Goal: Task Accomplishment & Management: Use online tool/utility

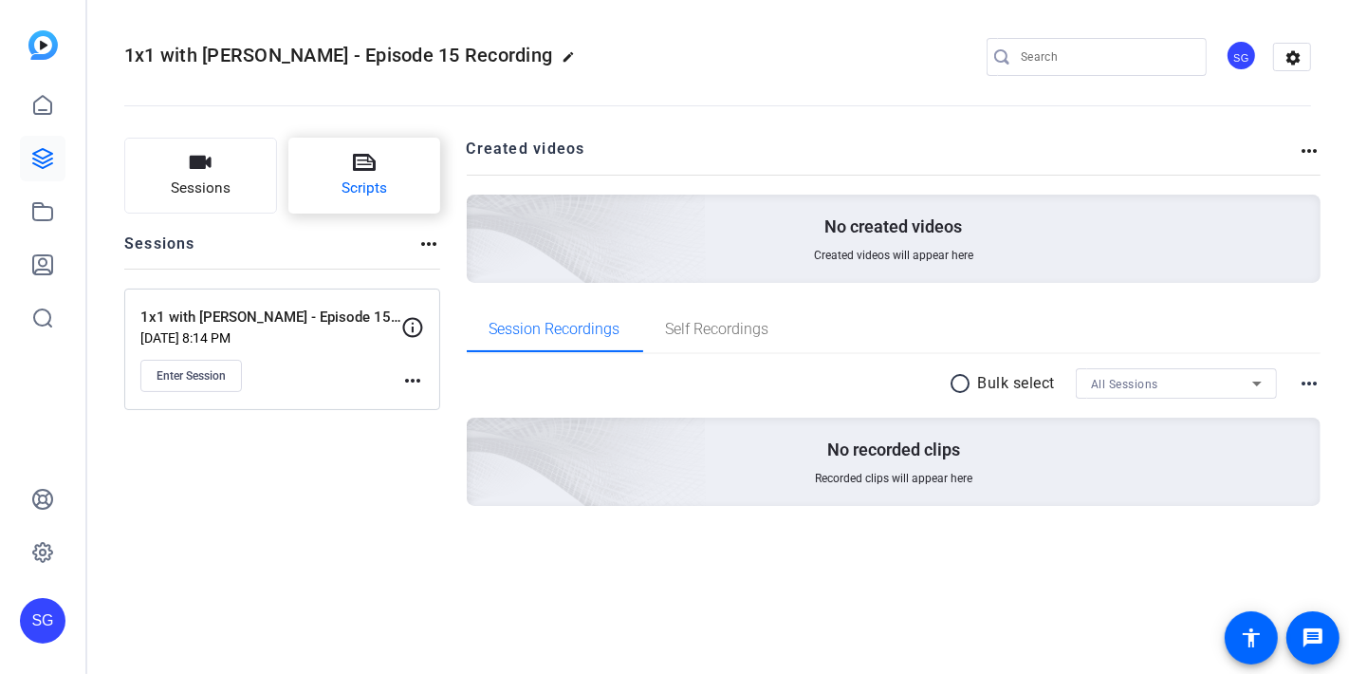
drag, startPoint x: 237, startPoint y: 521, endPoint x: 339, endPoint y: 178, distance: 357.2
click at [235, 504] on div "Sessions Scripts Sessions more_horiz 1x1 with Ryan - Episode 15 Recording Aug 0…" at bounding box center [282, 352] width 316 height 429
click at [213, 370] on span "Enter Session" at bounding box center [191, 375] width 69 height 15
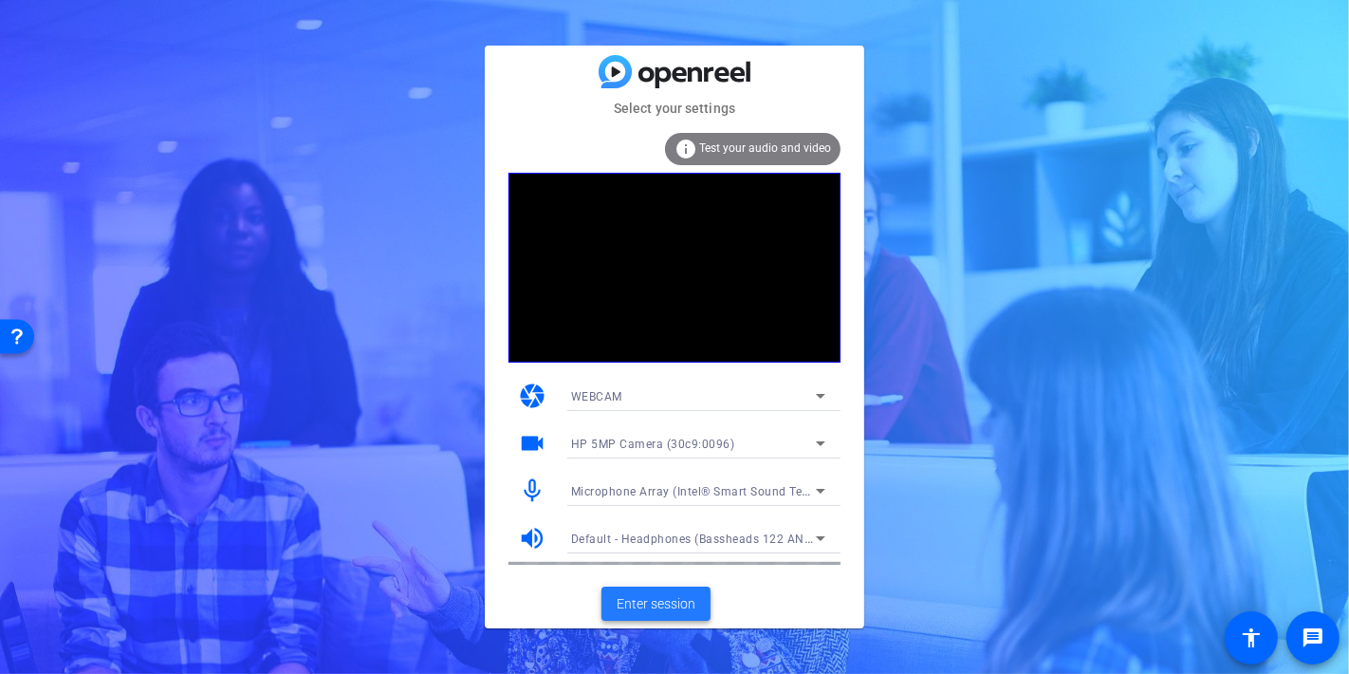
click at [678, 602] on span "Enter session" at bounding box center [656, 604] width 79 height 20
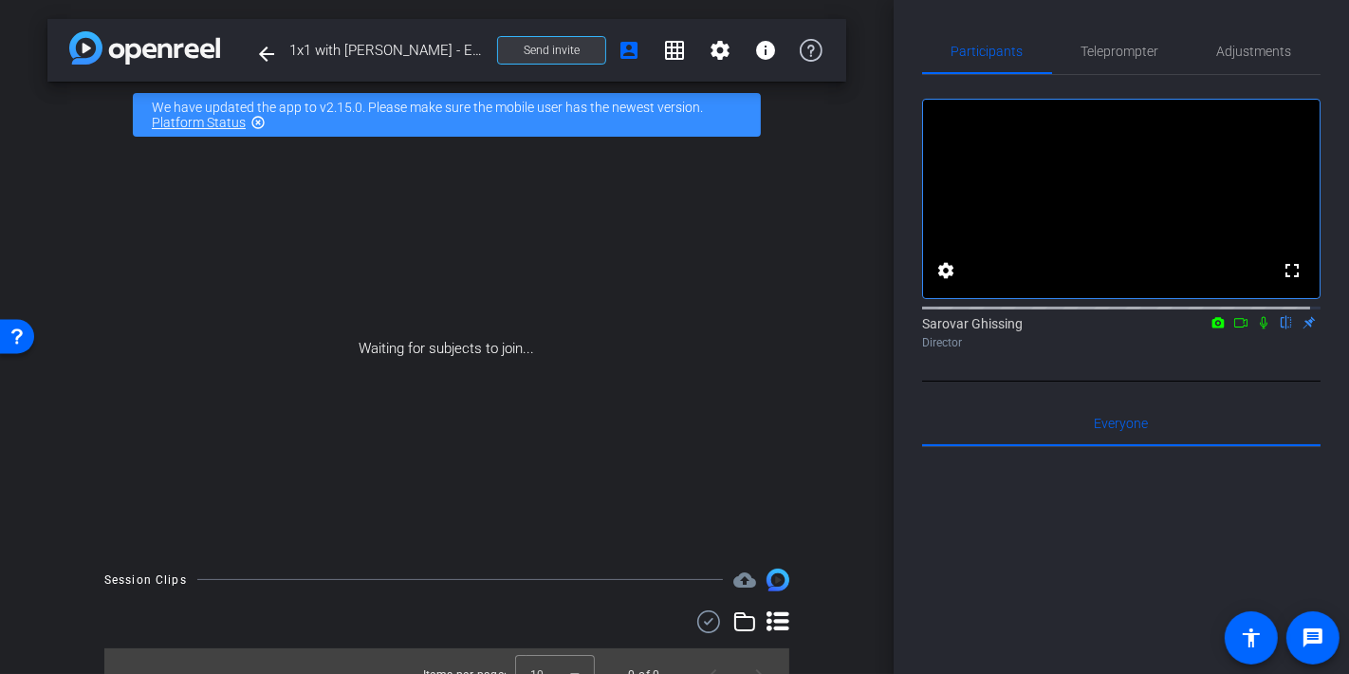
click at [544, 52] on span "Send invite" at bounding box center [552, 50] width 56 height 15
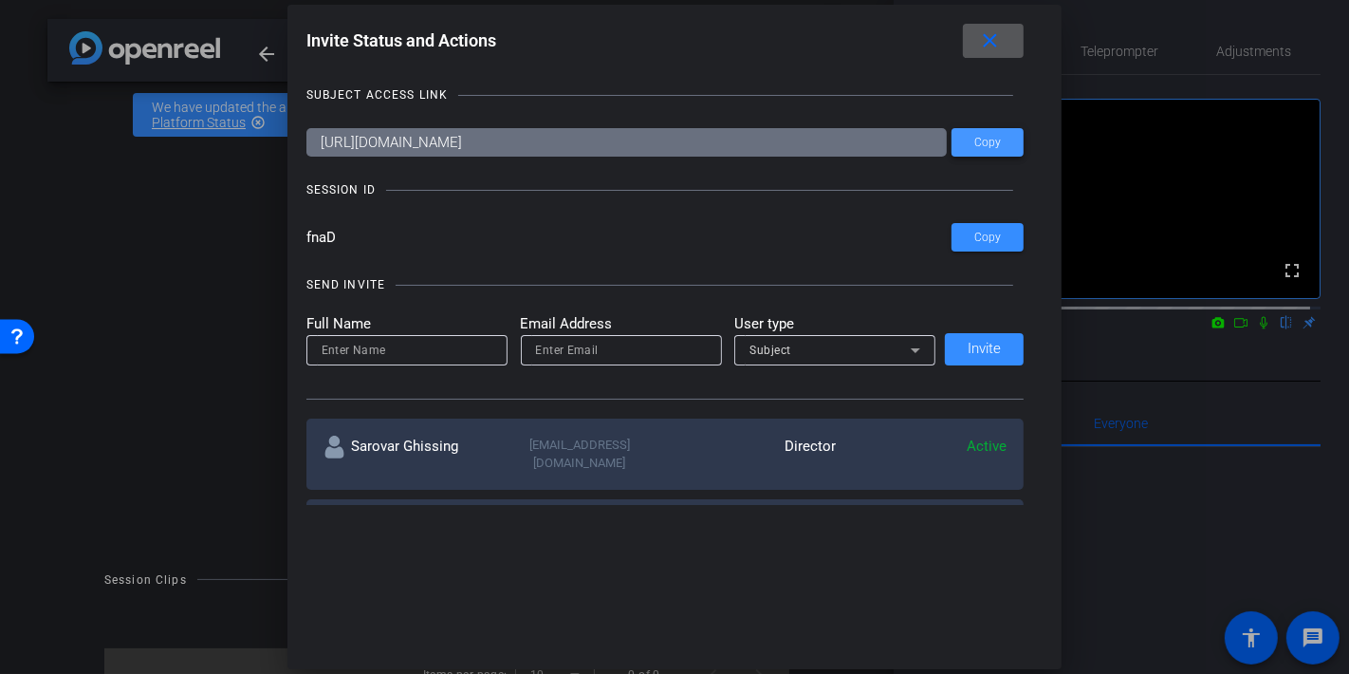
click at [992, 140] on span "Copy" at bounding box center [987, 143] width 27 height 14
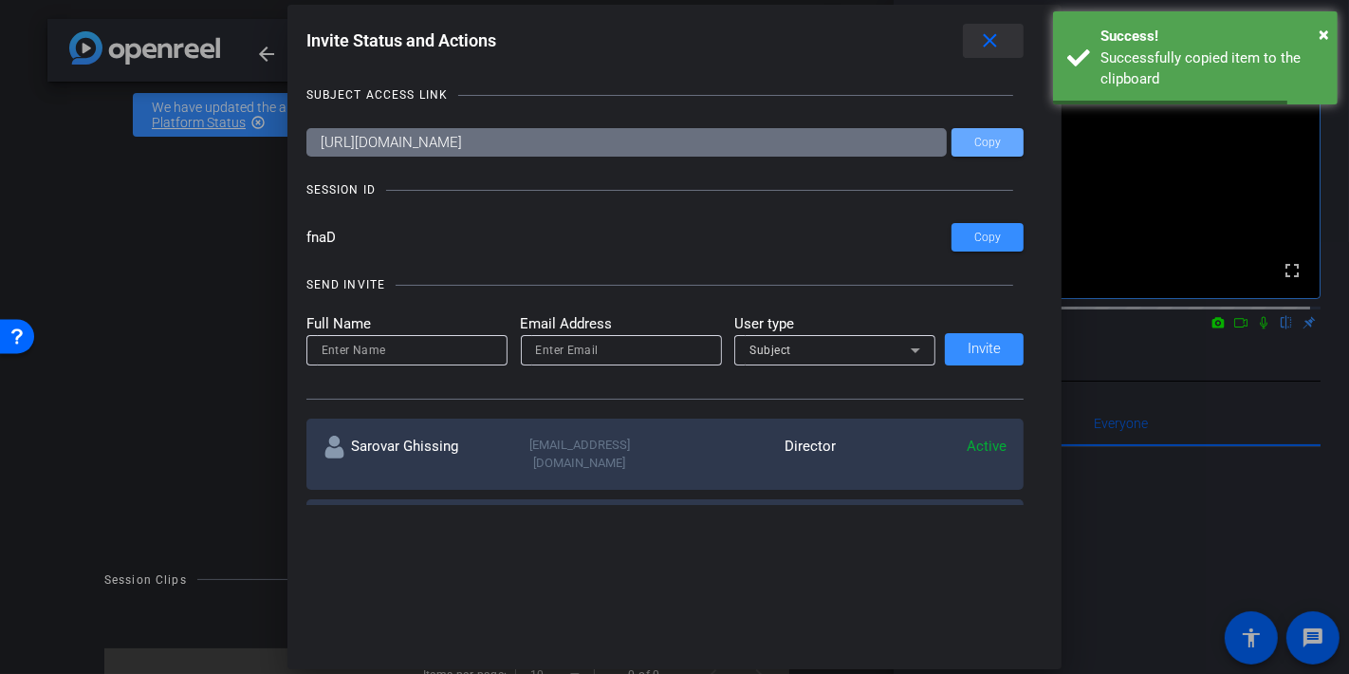
click at [997, 42] on mat-icon "close" at bounding box center [990, 41] width 24 height 24
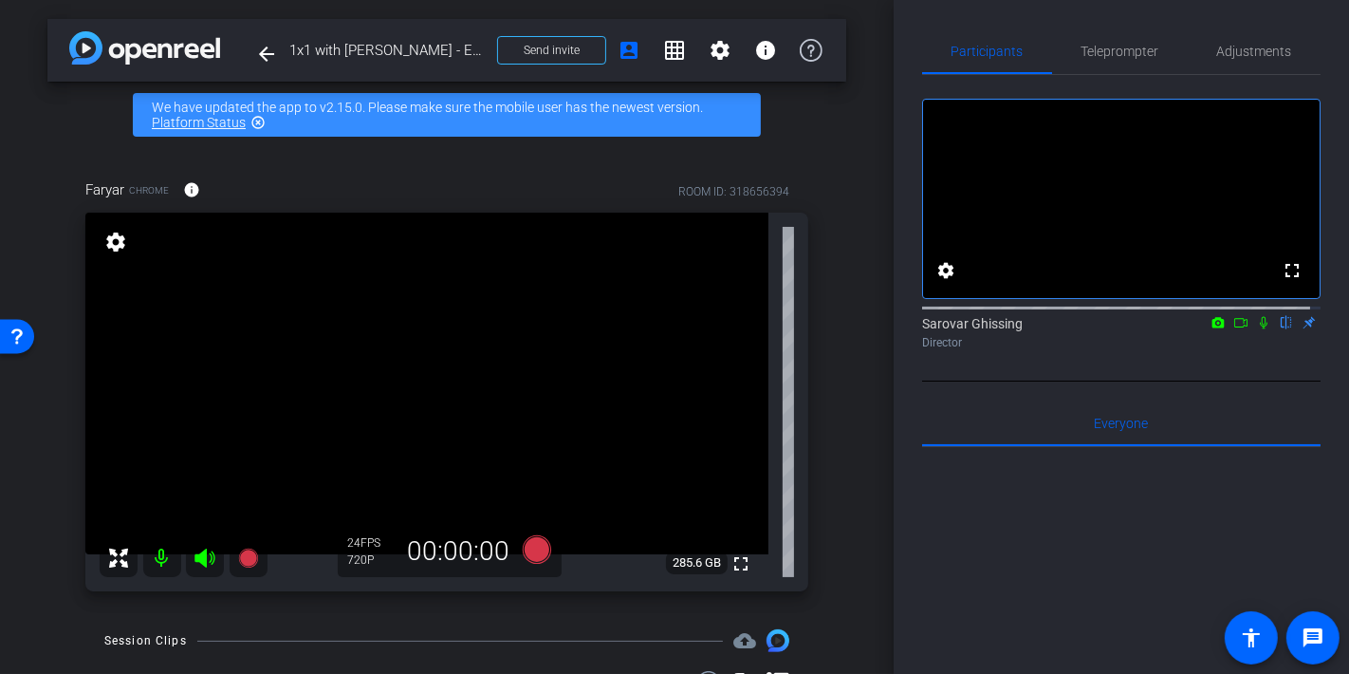
click at [1256, 329] on icon at bounding box center [1263, 322] width 15 height 13
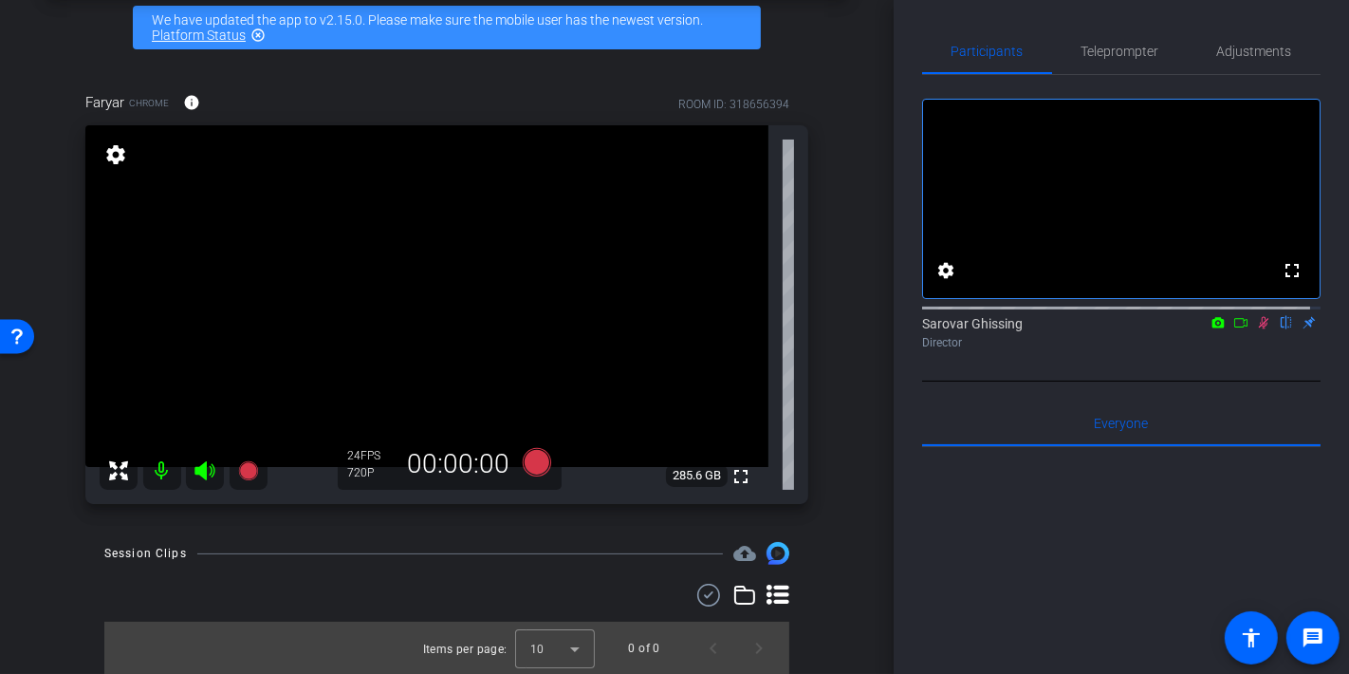
click at [1233, 329] on icon at bounding box center [1240, 322] width 15 height 13
click at [1256, 329] on icon at bounding box center [1263, 322] width 15 height 13
click at [1259, 329] on icon at bounding box center [1264, 323] width 10 height 12
click at [1233, 329] on icon at bounding box center [1240, 322] width 15 height 13
click at [1279, 329] on icon at bounding box center [1286, 322] width 15 height 13
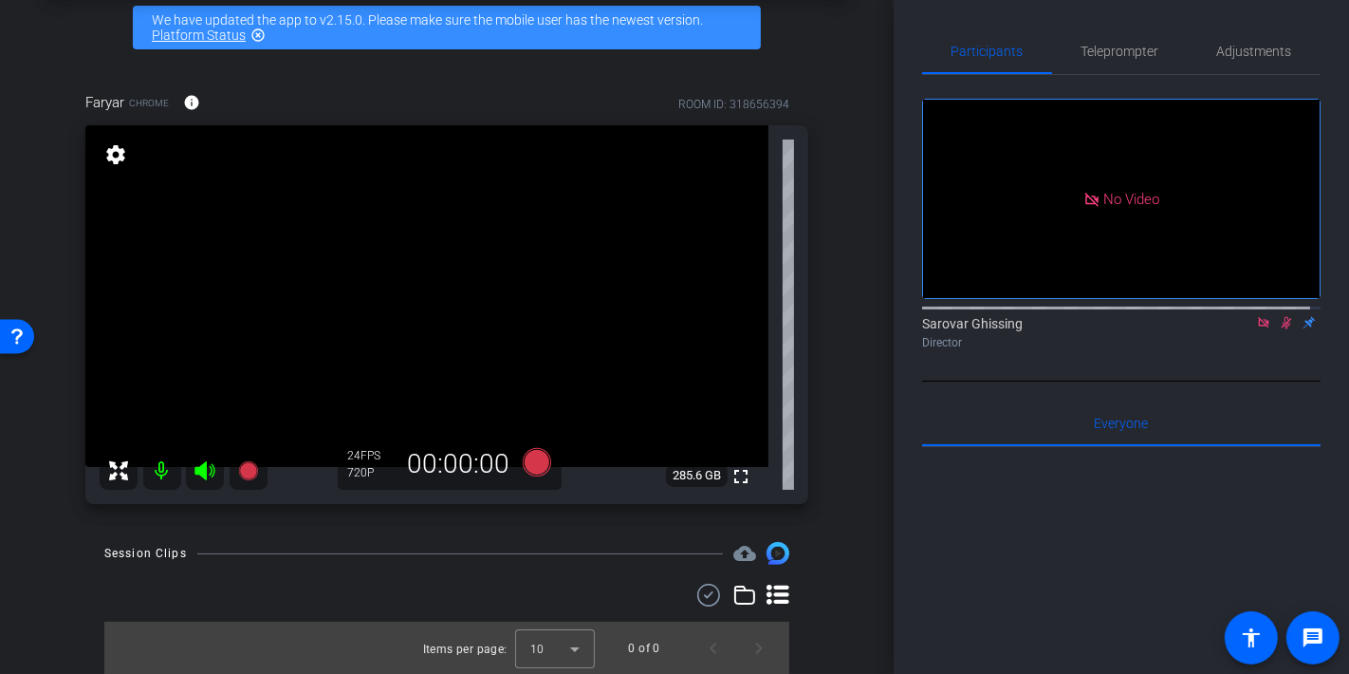
click at [1204, 381] on div "No Video Sarovar Ghissing Director" at bounding box center [1121, 228] width 398 height 306
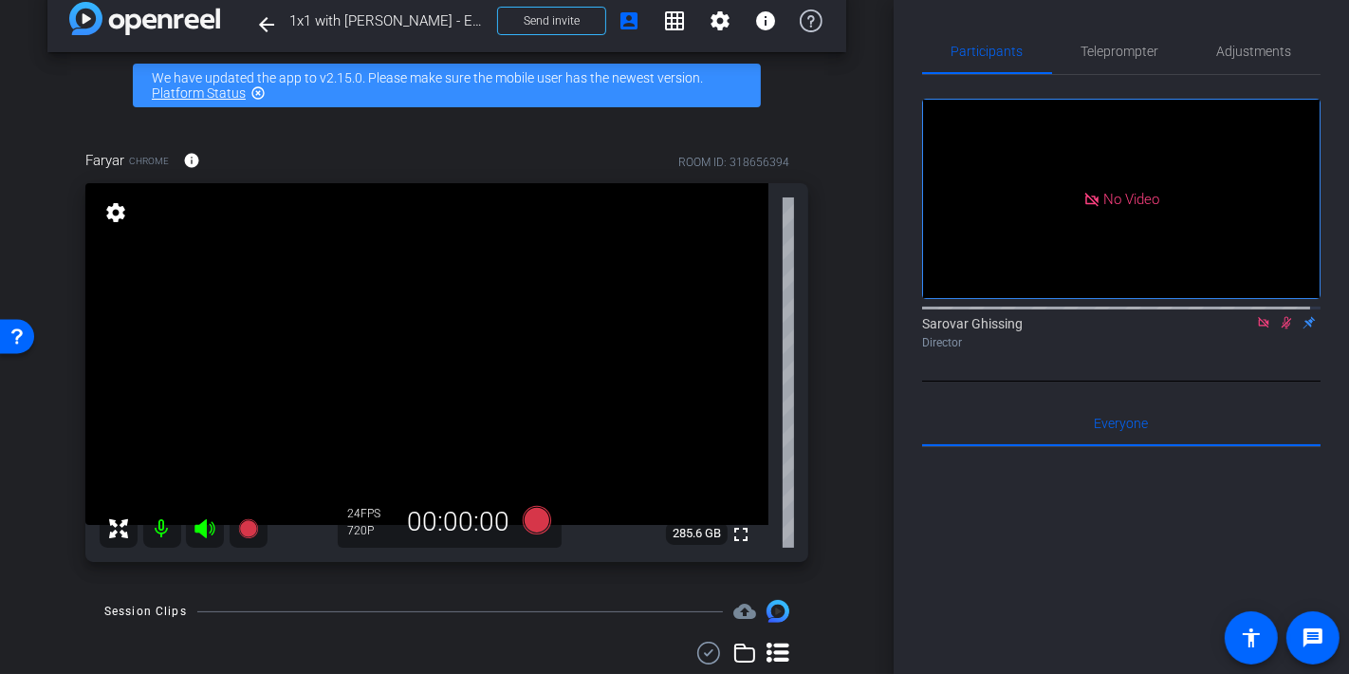
scroll to position [0, 0]
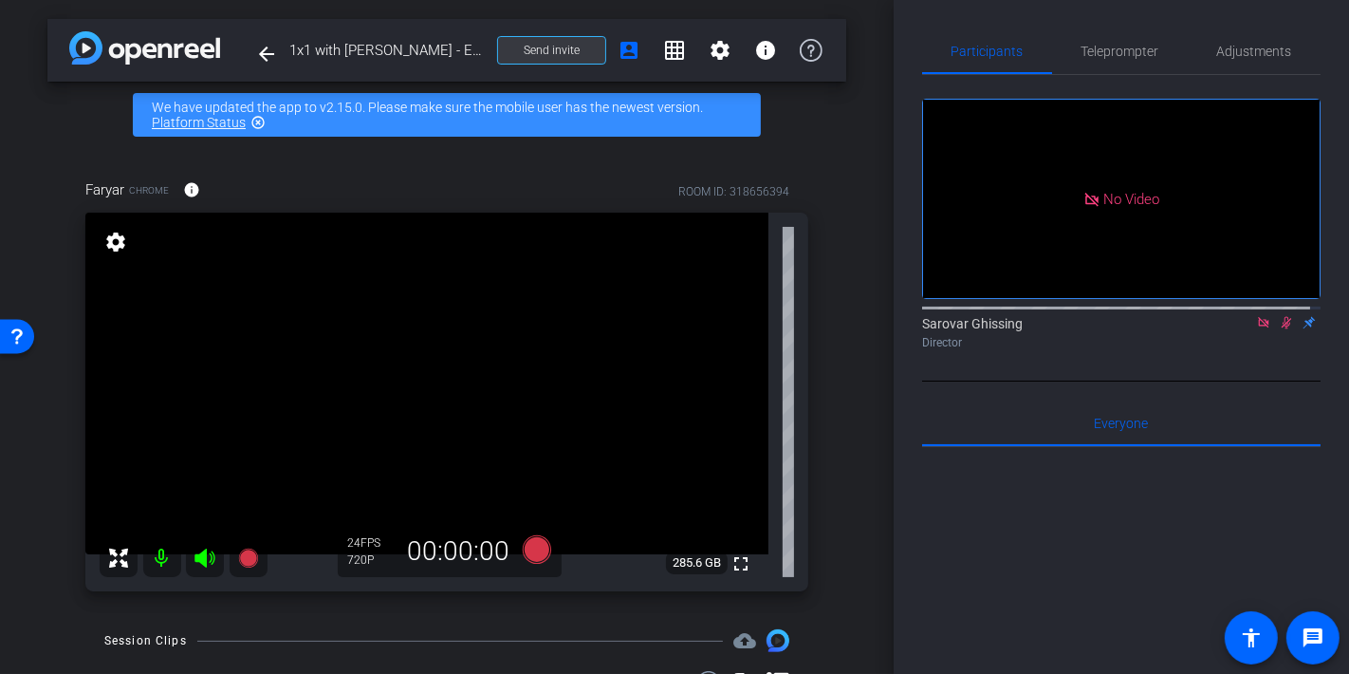
click at [551, 55] on span "Send invite" at bounding box center [552, 50] width 56 height 15
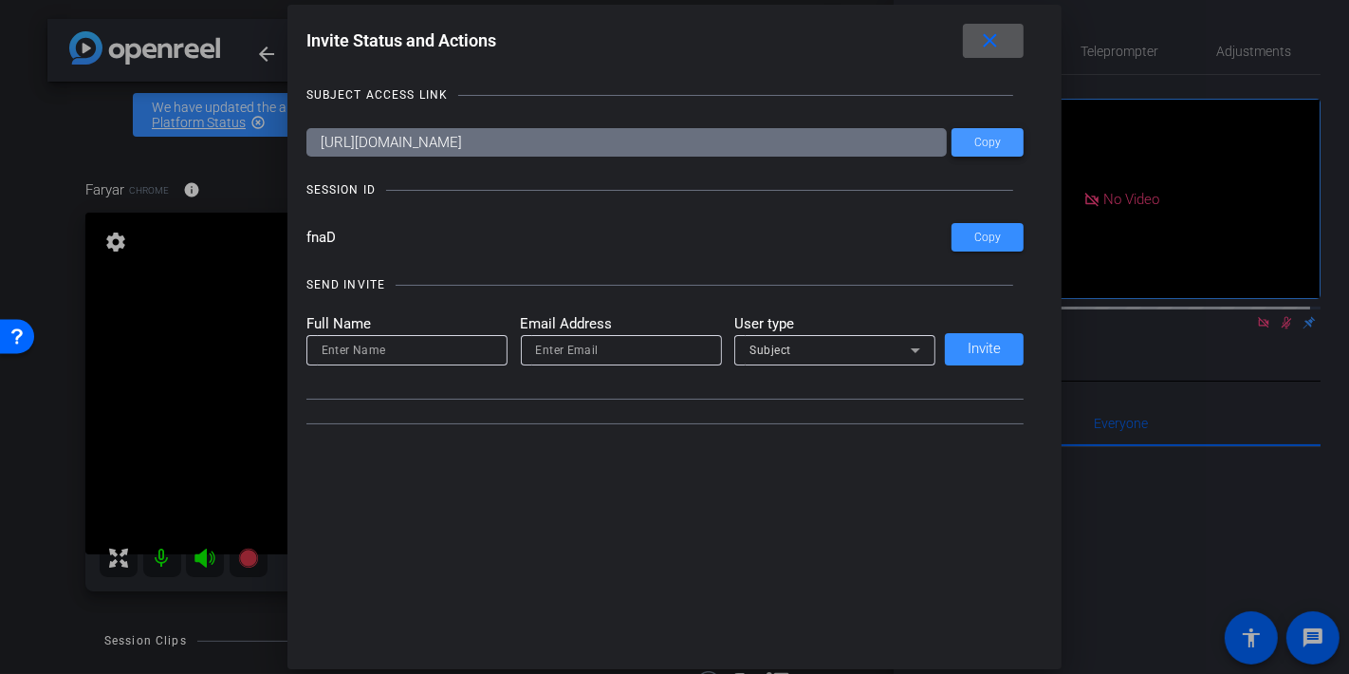
click at [992, 142] on span "Copy" at bounding box center [987, 143] width 27 height 14
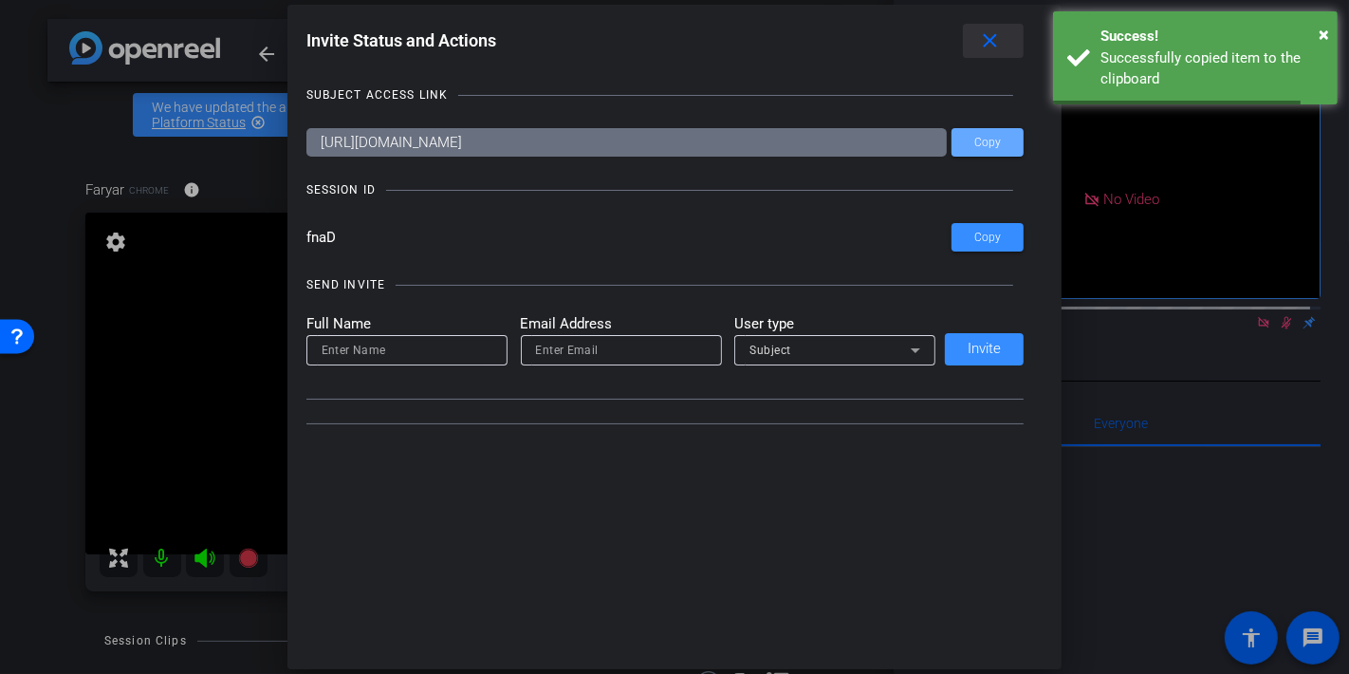
click at [995, 40] on mat-icon "close" at bounding box center [990, 41] width 24 height 24
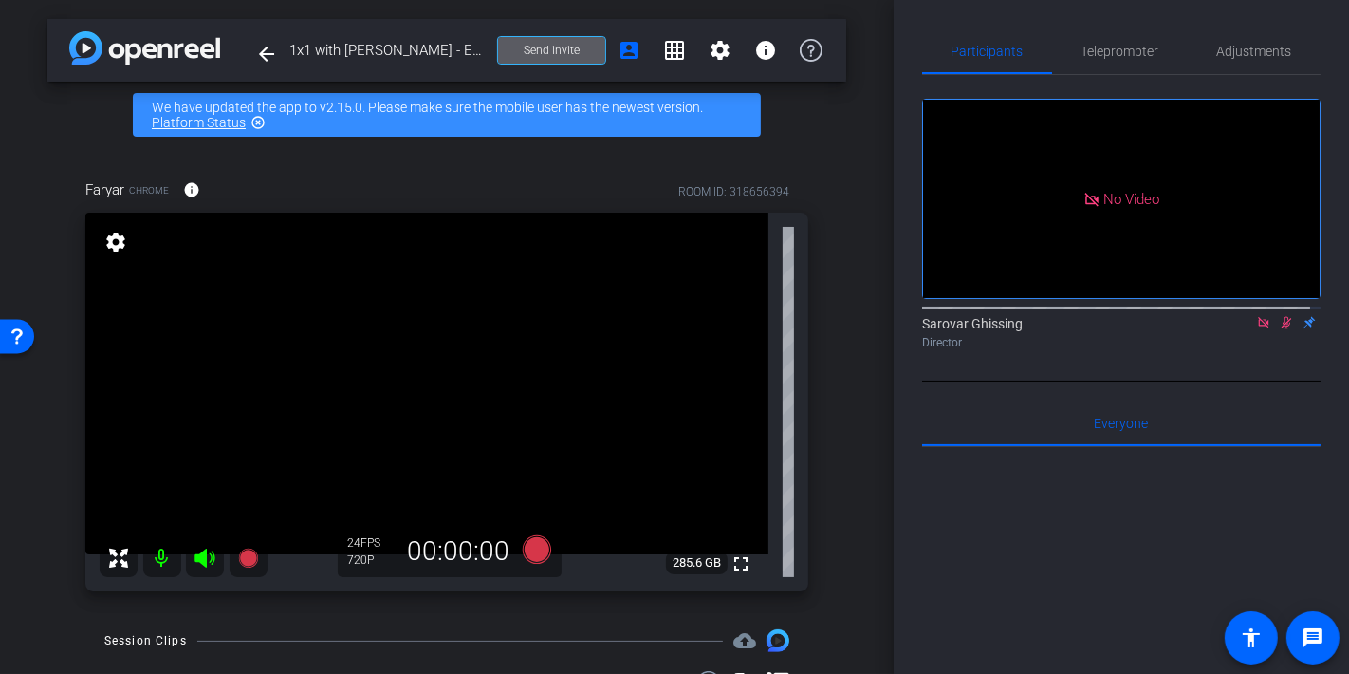
click at [1256, 329] on icon at bounding box center [1263, 322] width 15 height 13
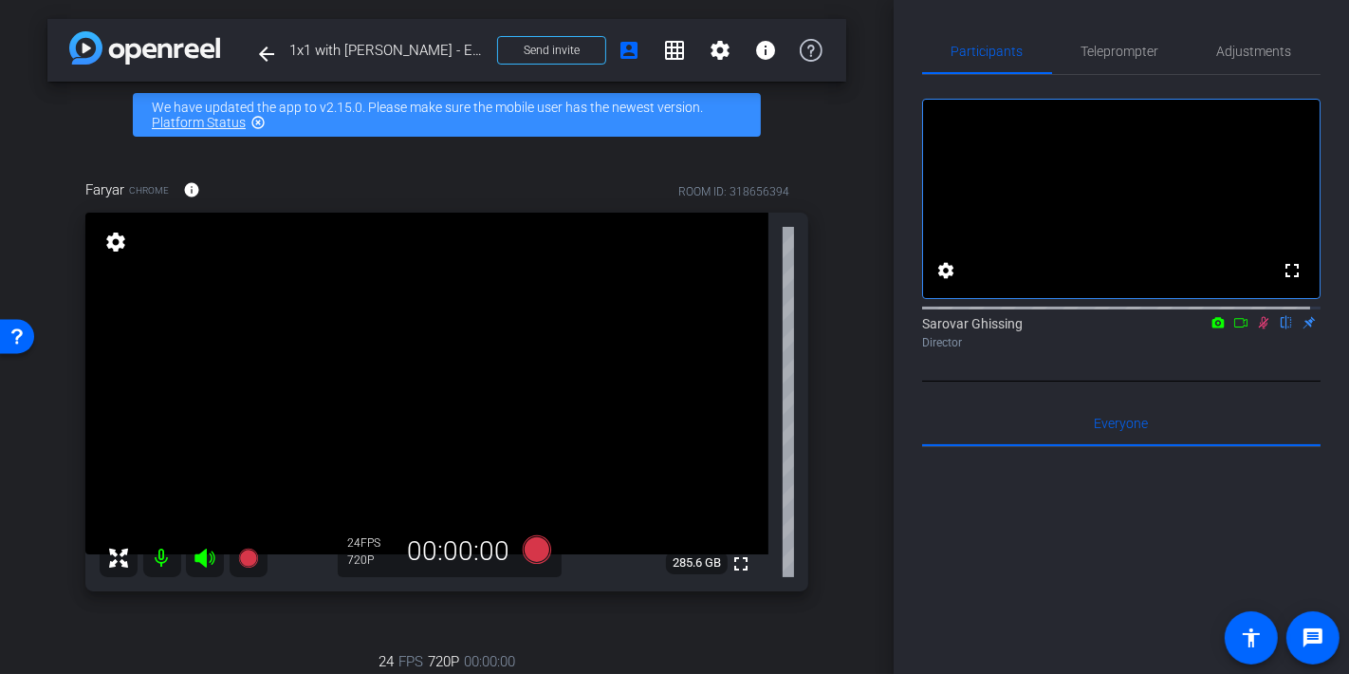
click at [1257, 329] on icon at bounding box center [1263, 322] width 15 height 13
click at [531, 551] on icon at bounding box center [537, 549] width 28 height 28
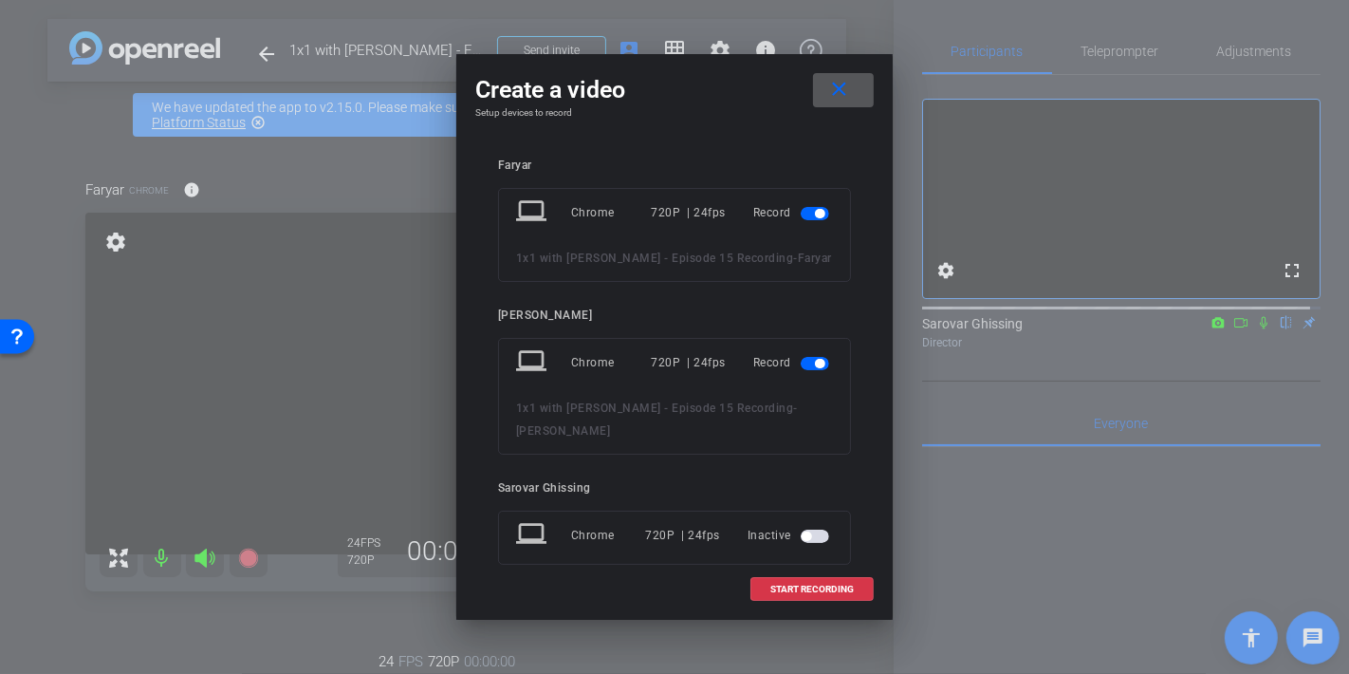
click at [805, 529] on span "button" at bounding box center [815, 535] width 28 height 13
click at [818, 590] on span "START RECORDING" at bounding box center [811, 588] width 83 height 9
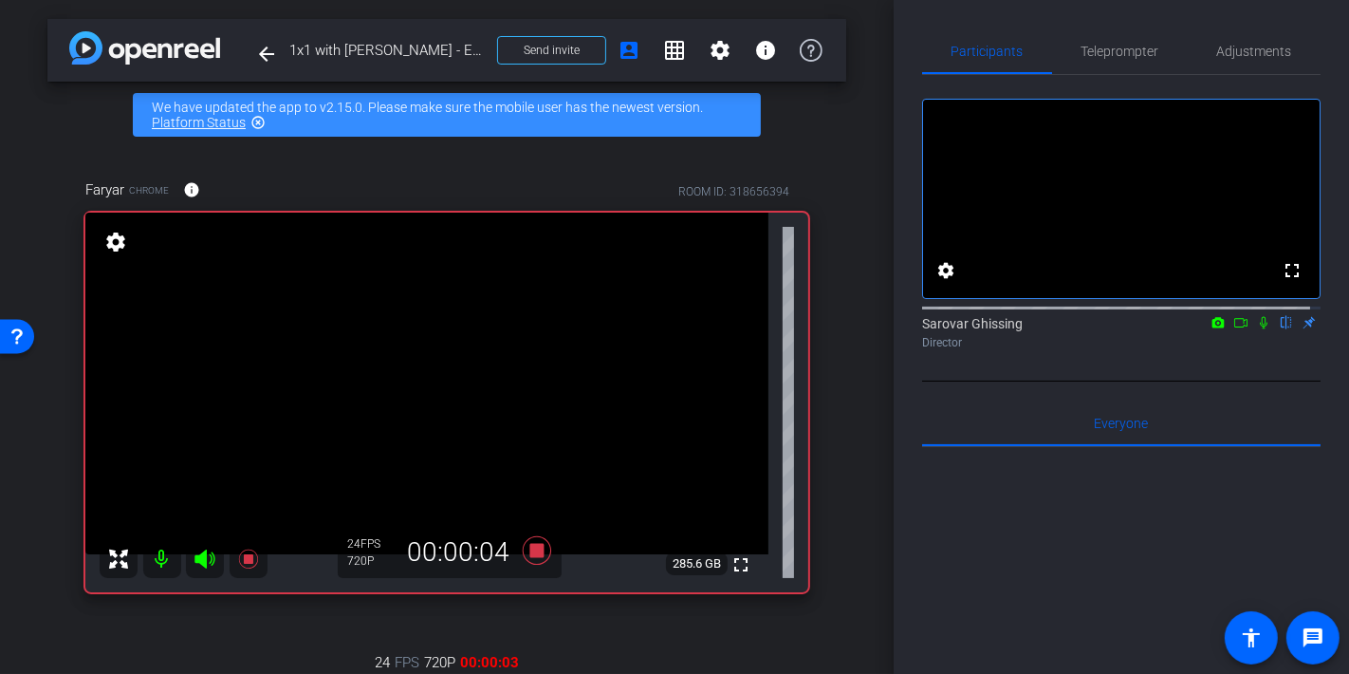
click at [1256, 329] on icon at bounding box center [1263, 322] width 15 height 13
click at [1257, 329] on icon at bounding box center [1263, 322] width 15 height 13
click at [533, 552] on icon at bounding box center [537, 549] width 28 height 28
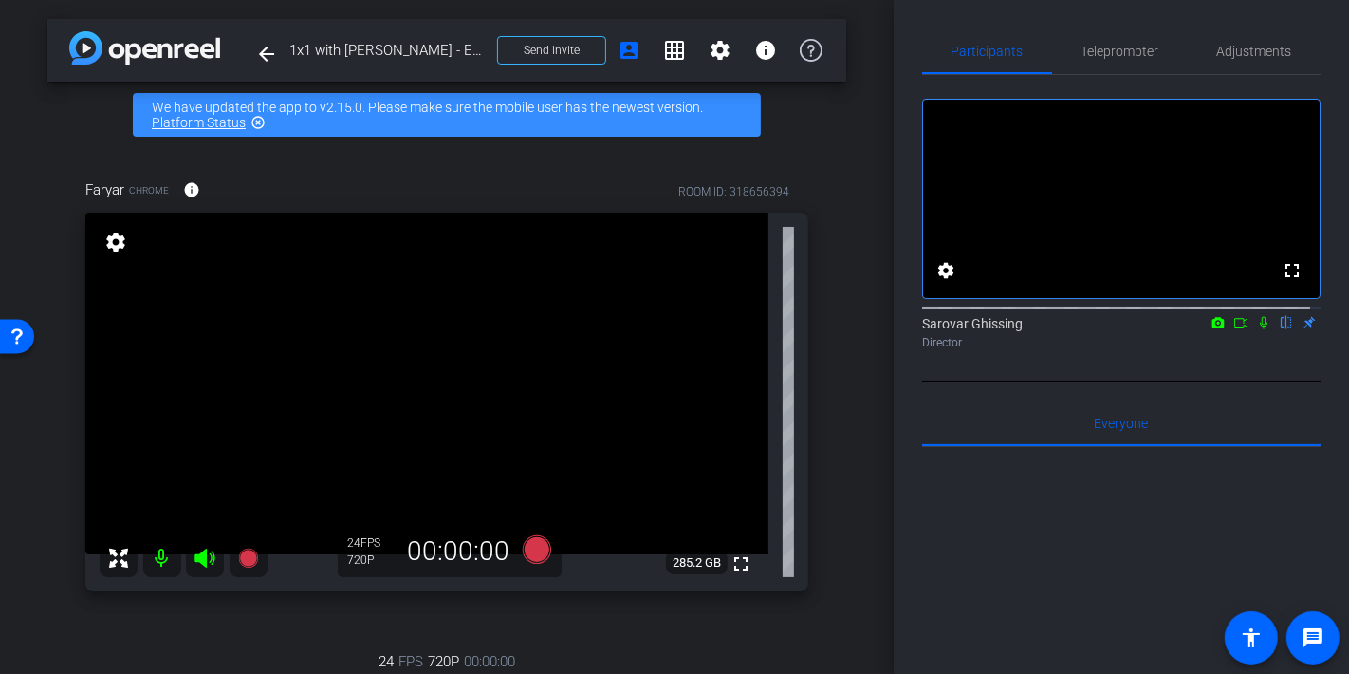
click at [1257, 329] on icon at bounding box center [1263, 322] width 15 height 13
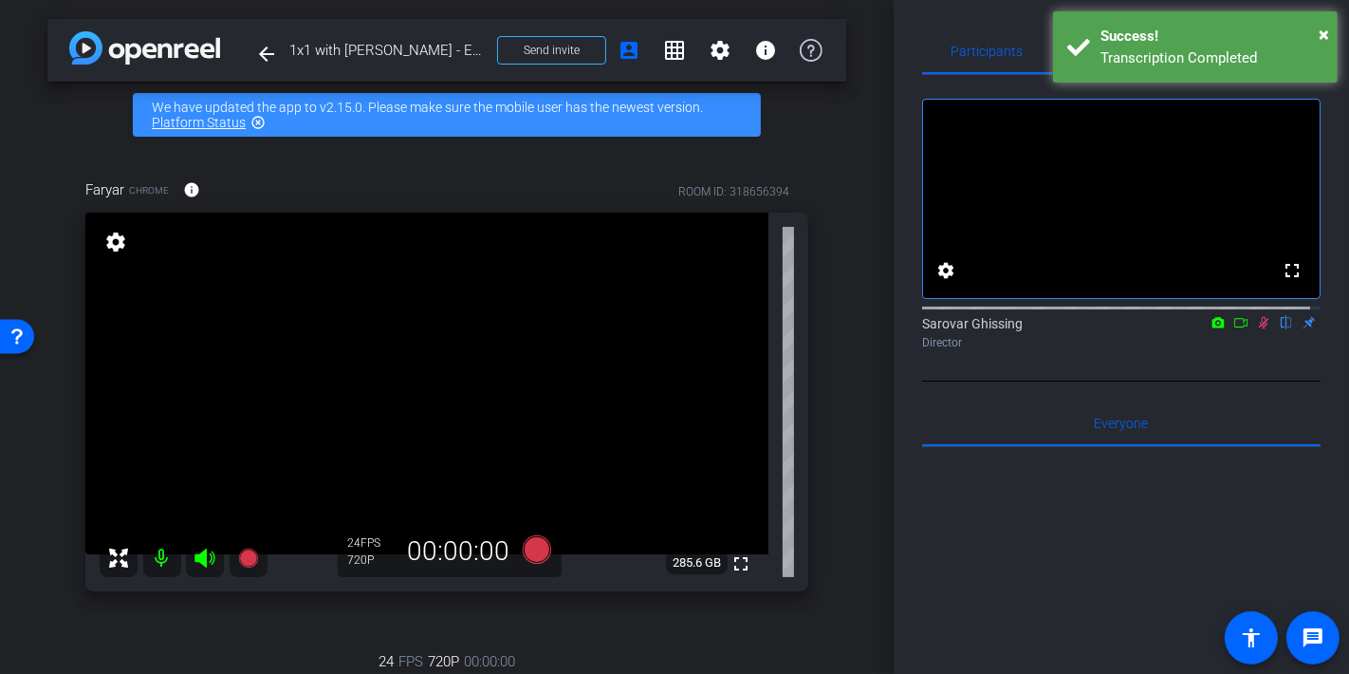
click at [1256, 329] on icon at bounding box center [1263, 322] width 15 height 13
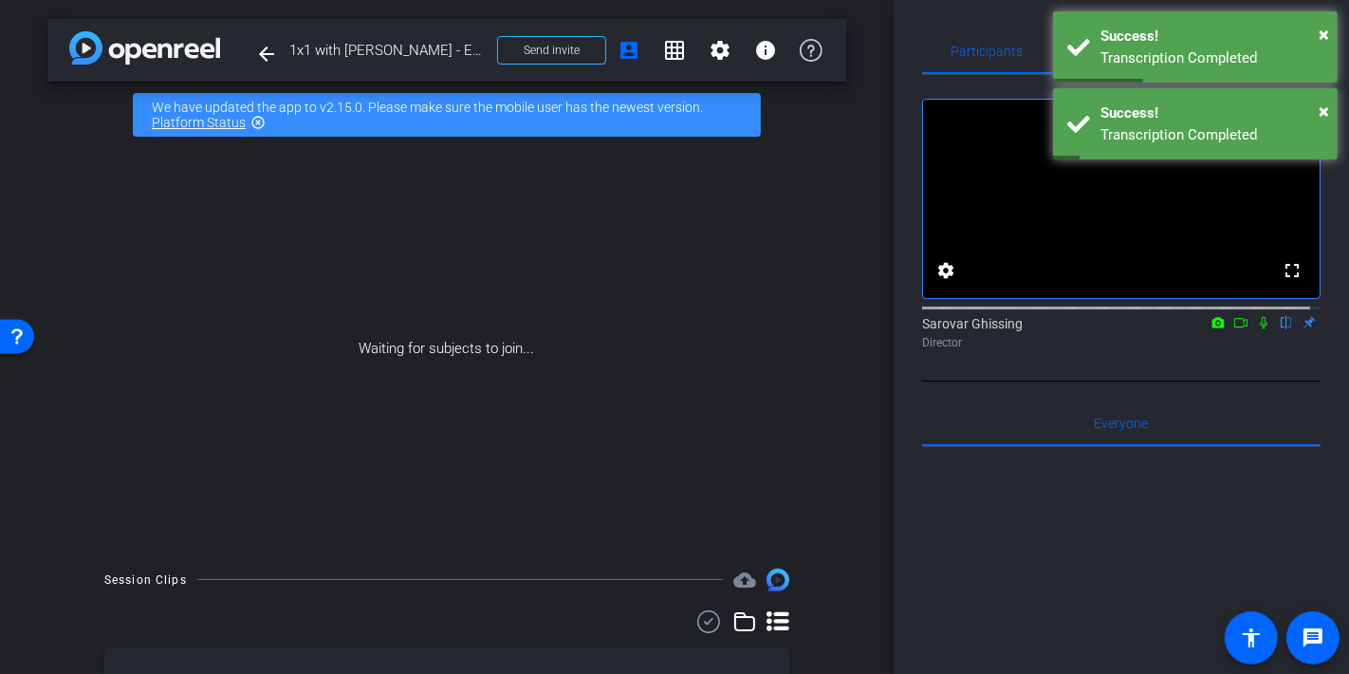
click at [1234, 327] on icon at bounding box center [1240, 322] width 13 height 9
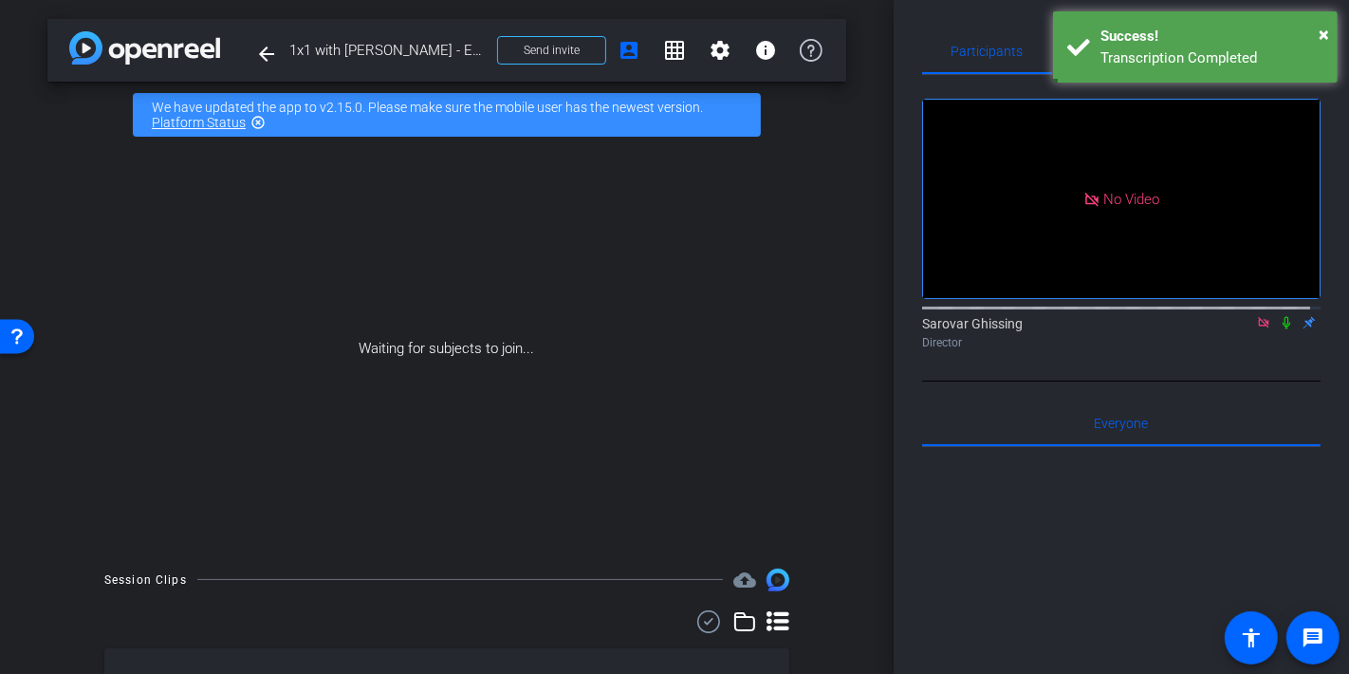
click at [1279, 329] on icon at bounding box center [1286, 322] width 15 height 13
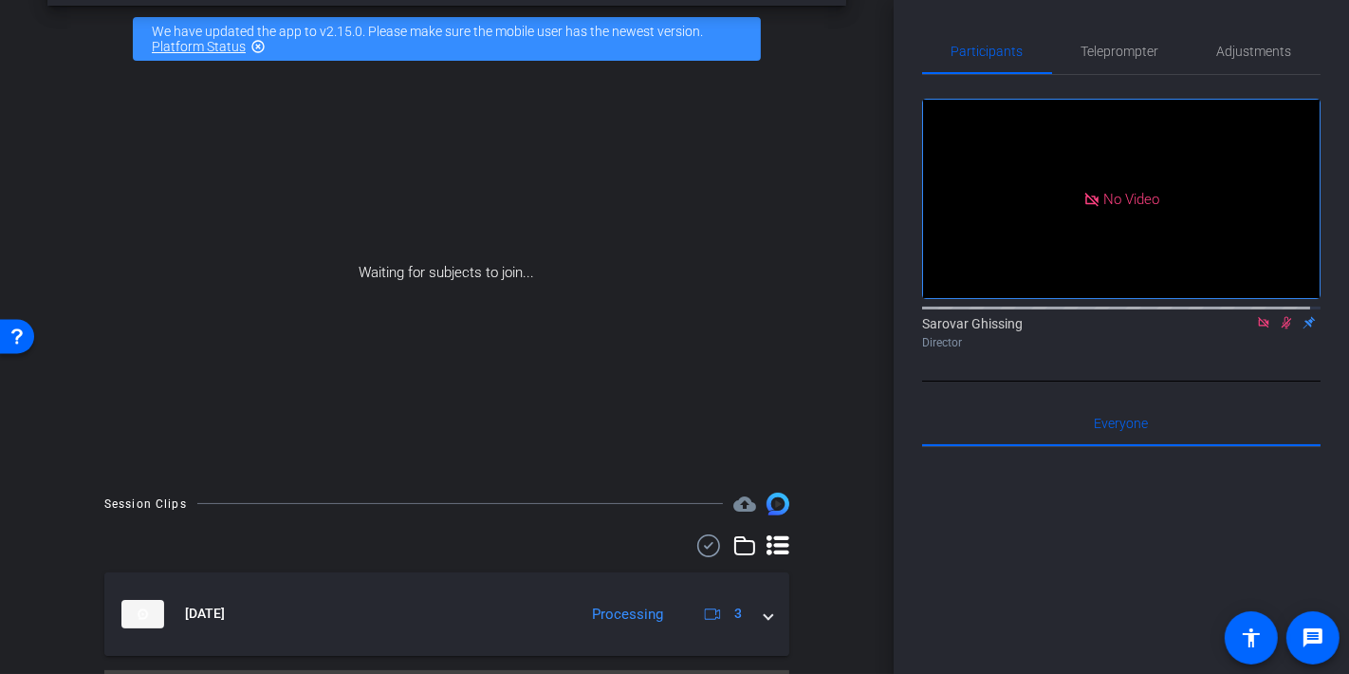
scroll to position [124, 0]
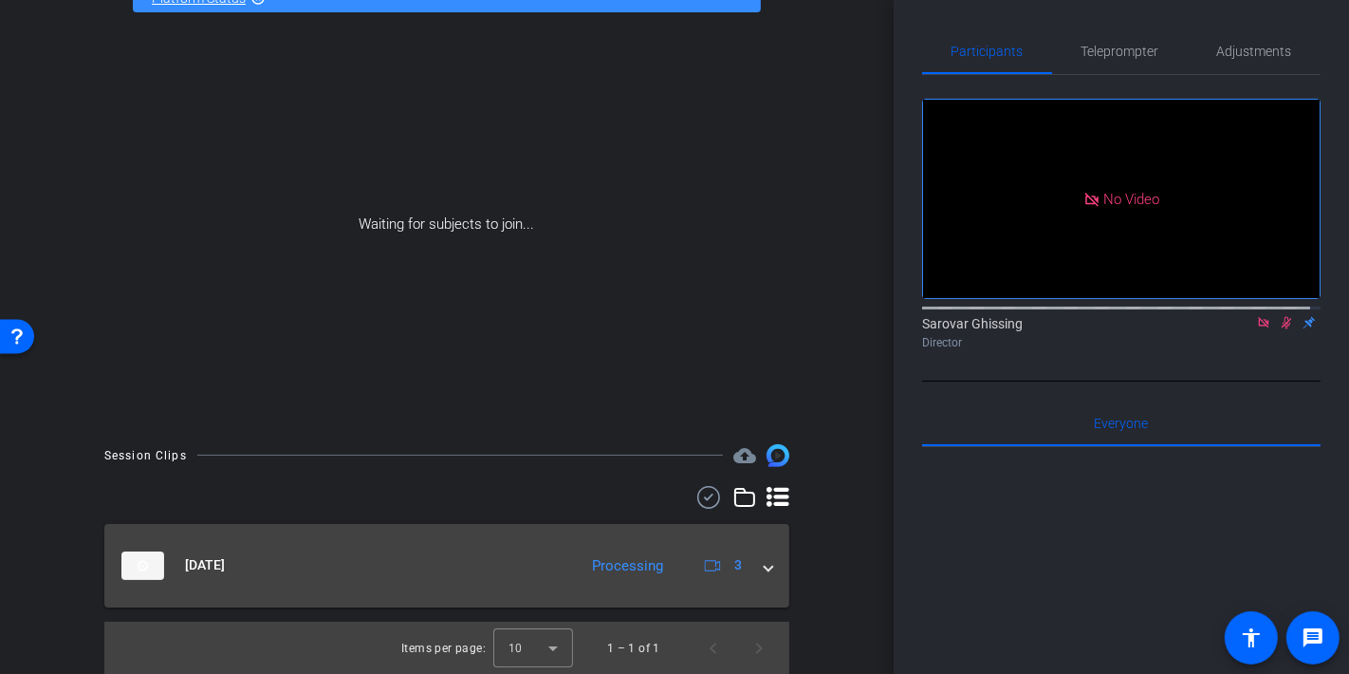
click at [765, 567] on span at bounding box center [769, 565] width 8 height 20
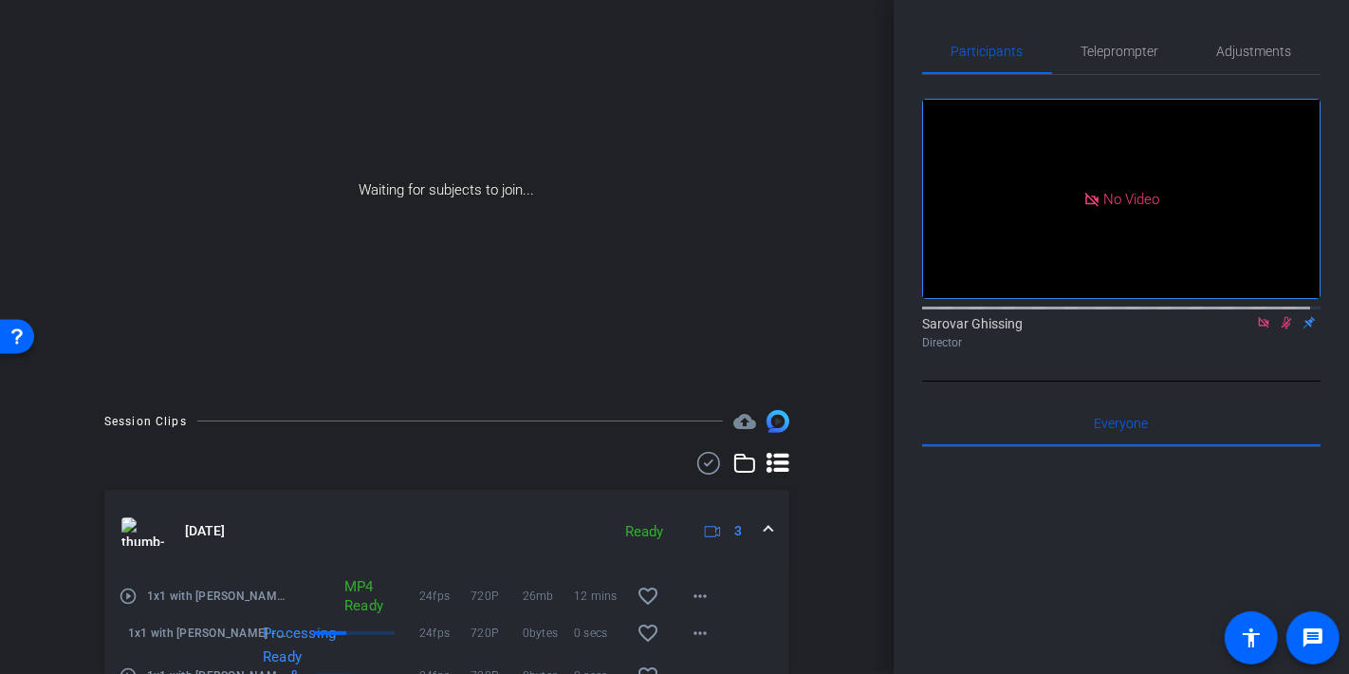
scroll to position [264, 0]
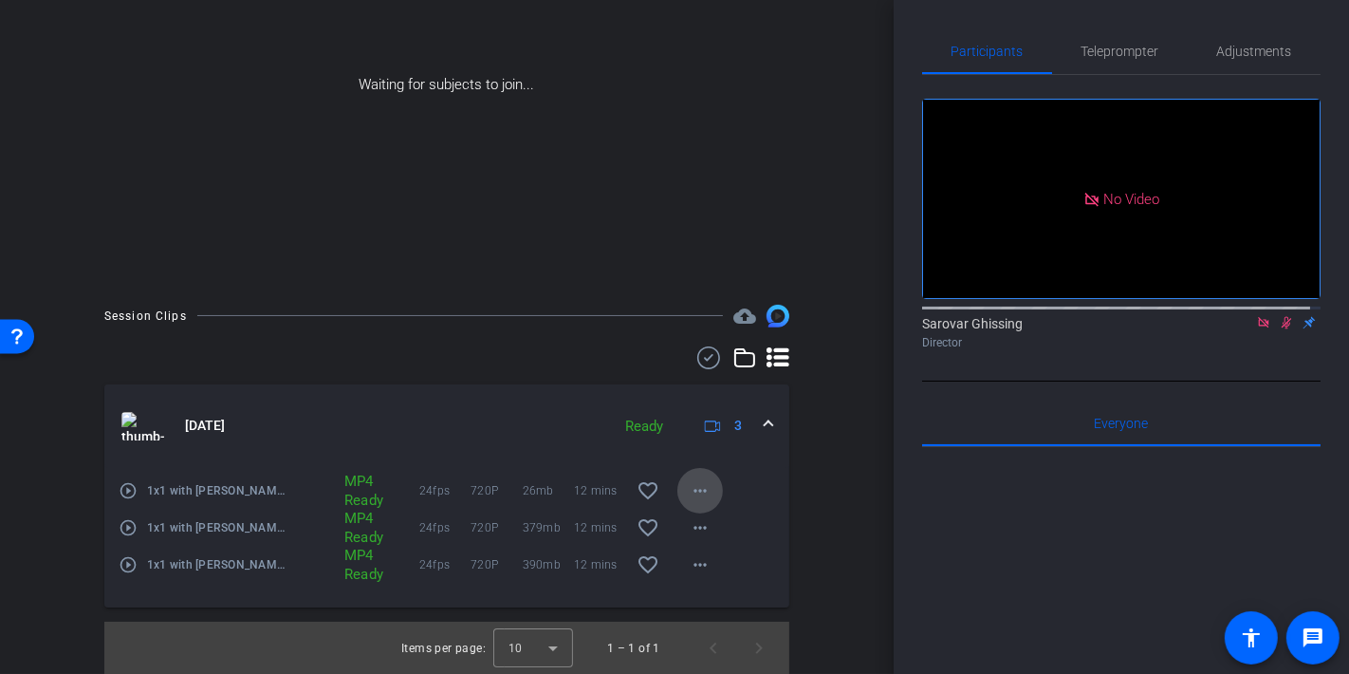
click at [689, 491] on mat-icon "more_horiz" at bounding box center [700, 490] width 23 height 23
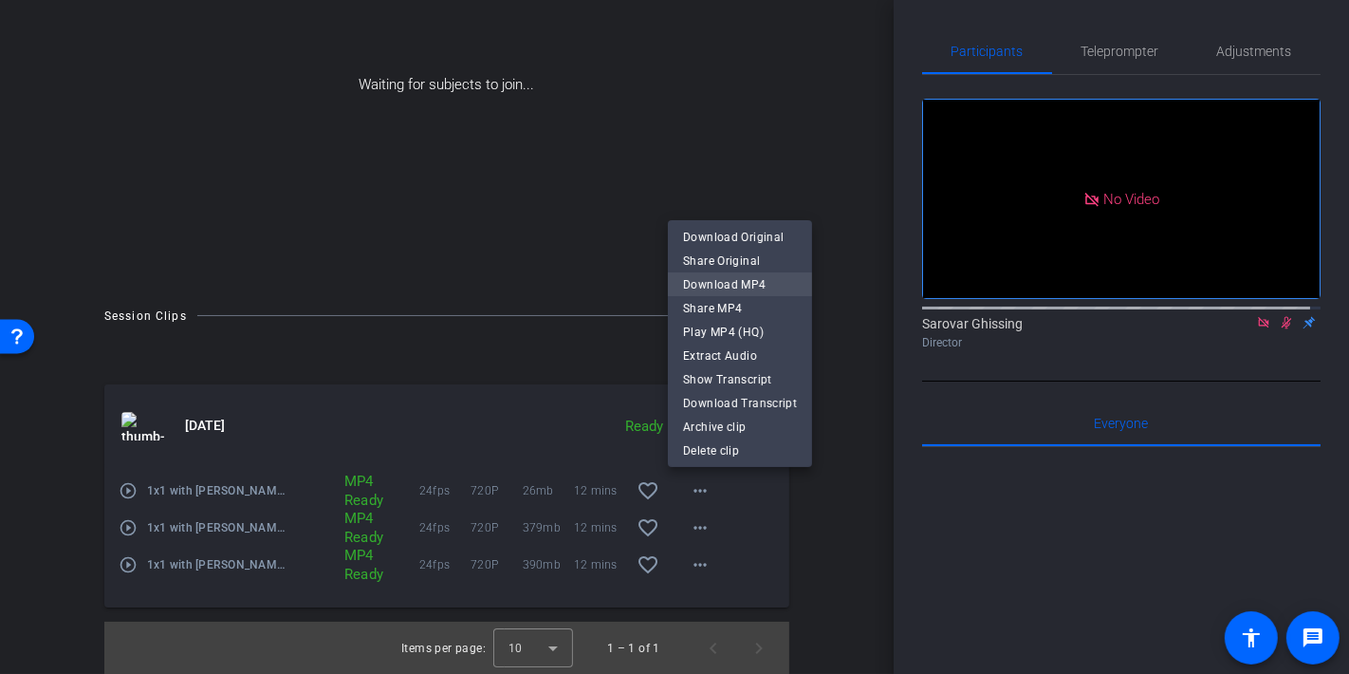
click at [738, 282] on span "Download MP4" at bounding box center [740, 284] width 114 height 23
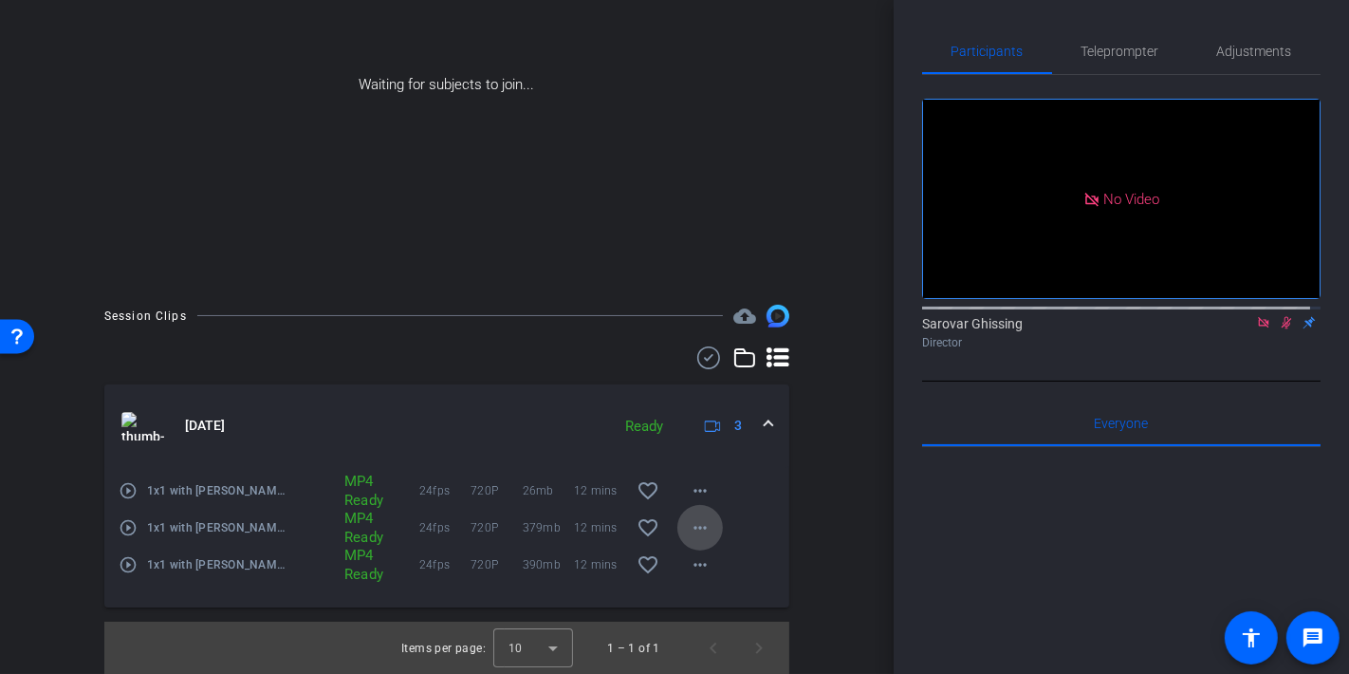
click at [694, 529] on mat-icon "more_horiz" at bounding box center [700, 527] width 23 height 23
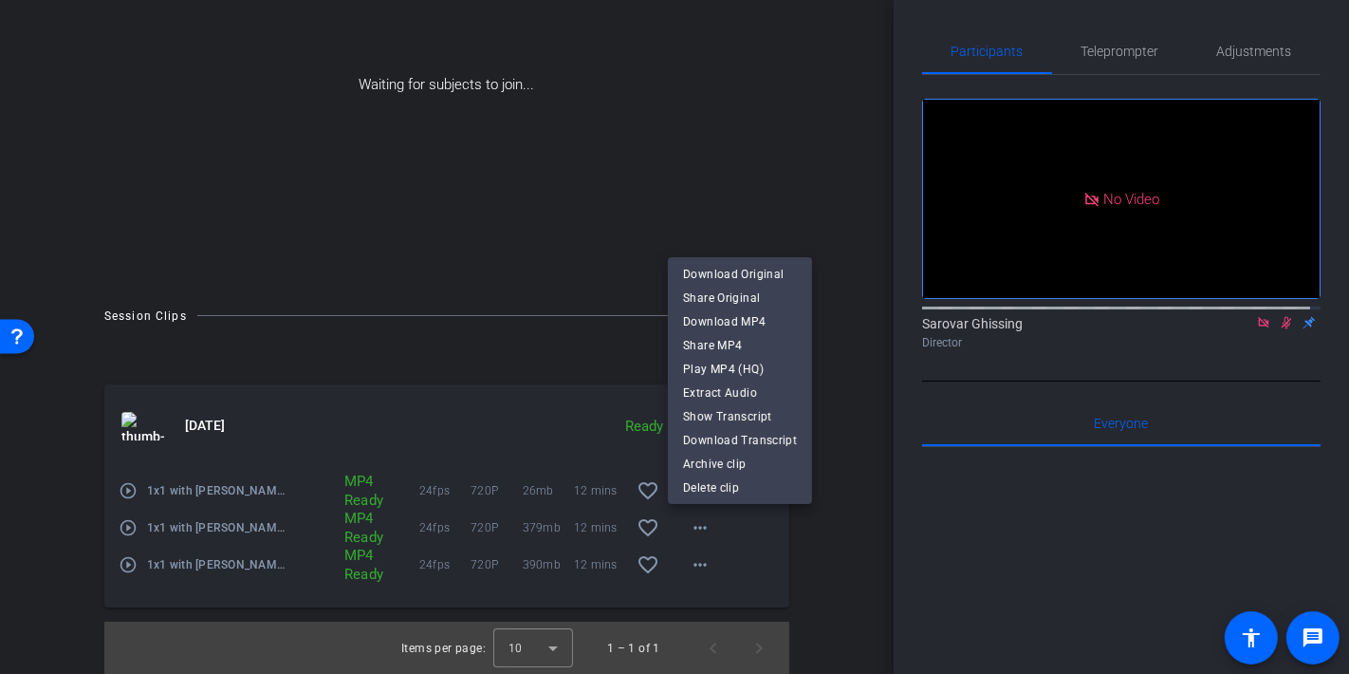
click at [845, 538] on div at bounding box center [674, 337] width 1349 height 674
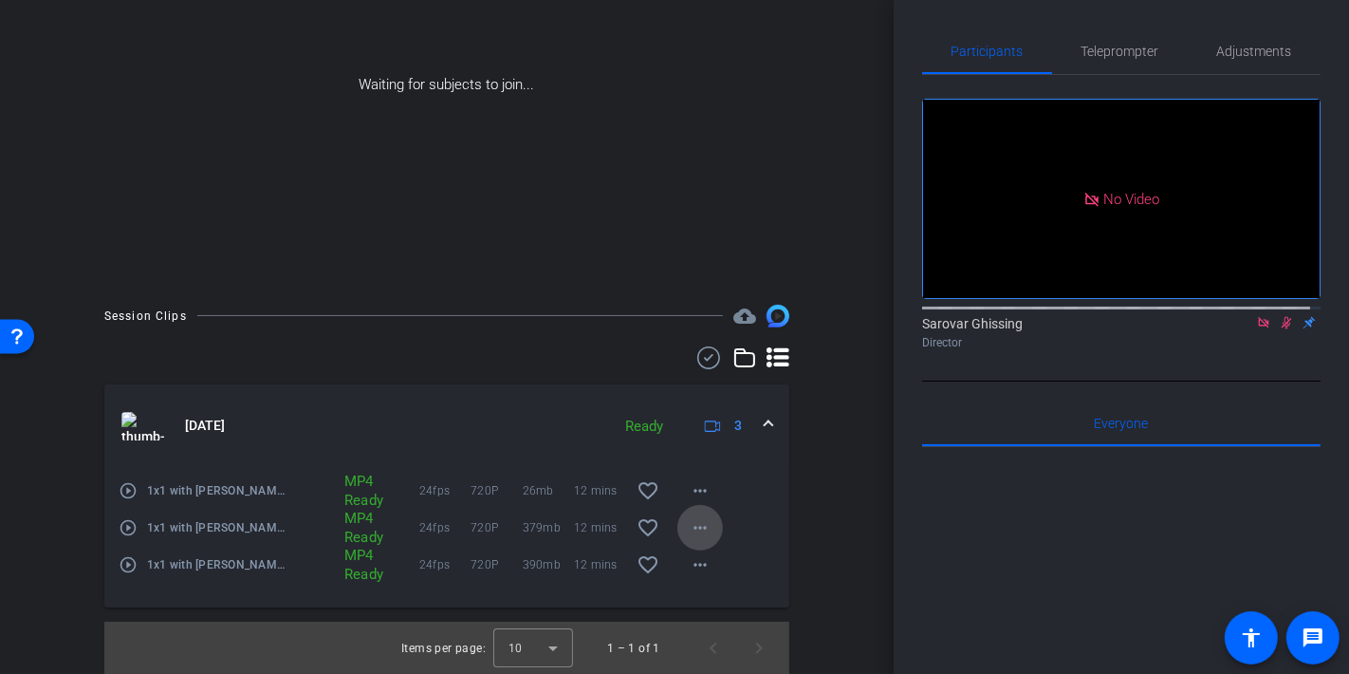
click at [693, 528] on mat-icon "more_horiz" at bounding box center [700, 527] width 23 height 23
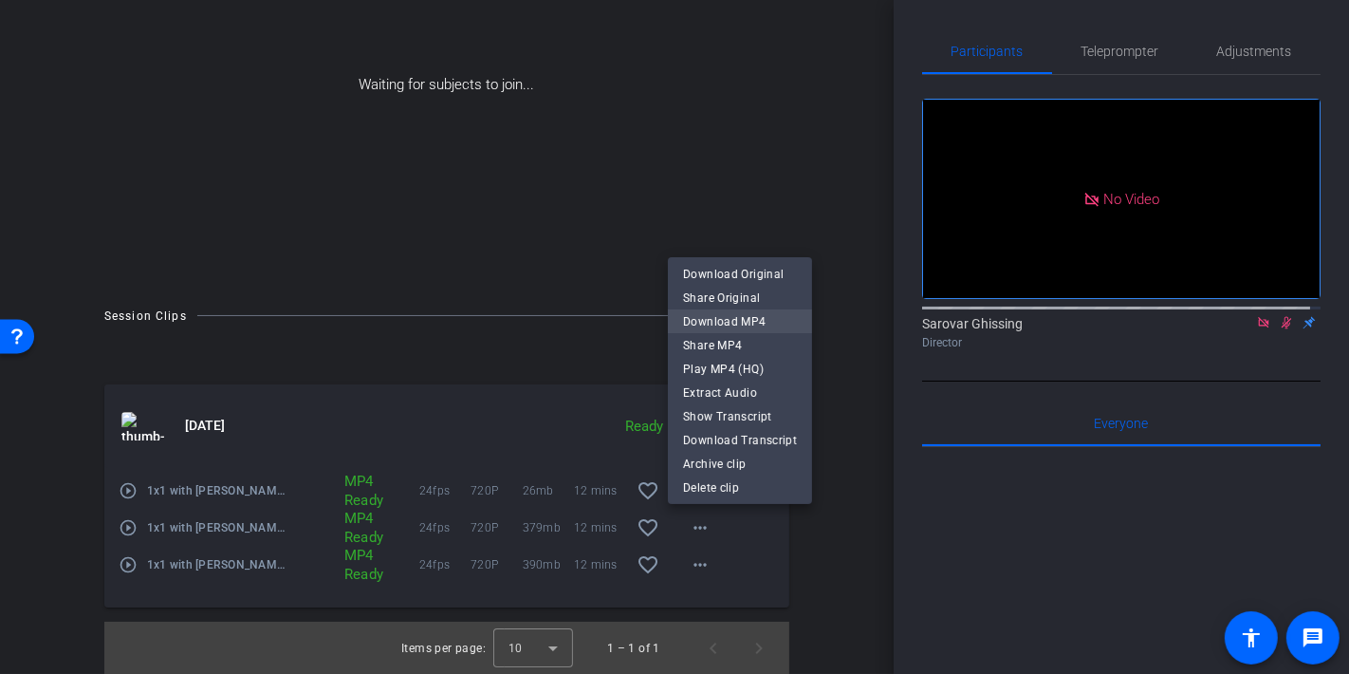
click at [745, 324] on span "Download MP4" at bounding box center [740, 321] width 114 height 23
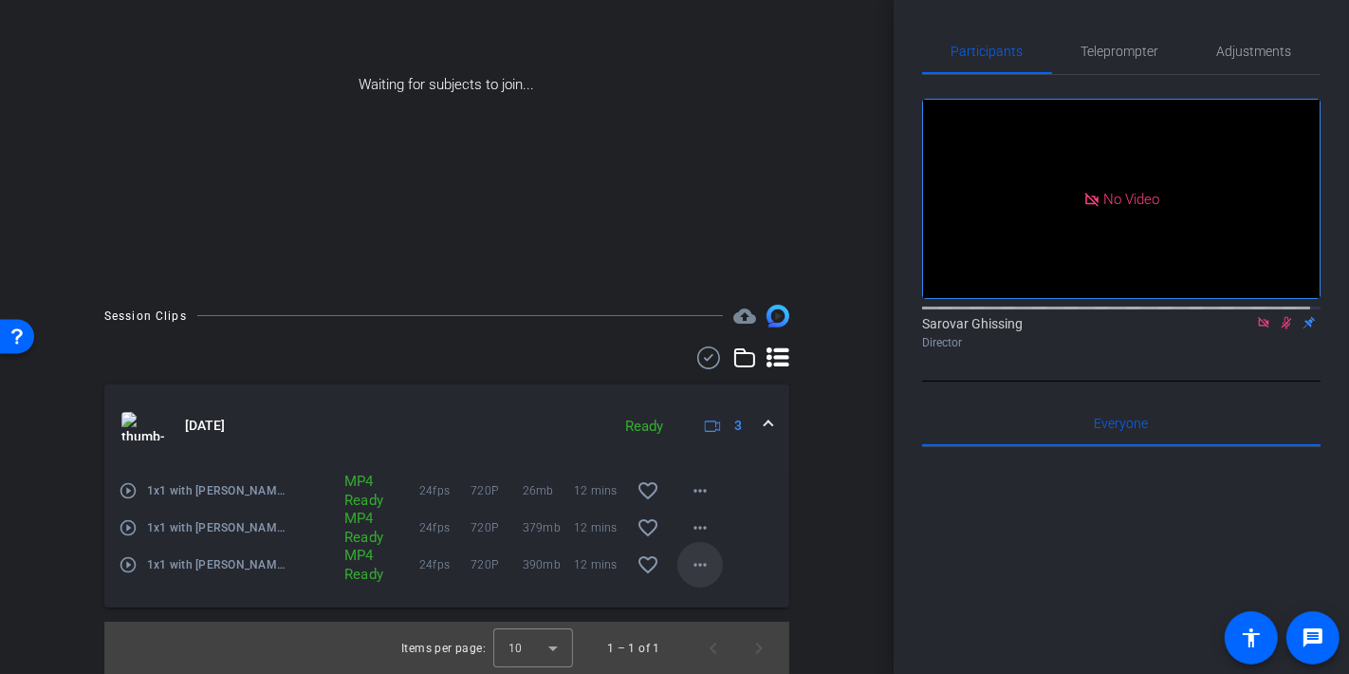
click at [699, 564] on mat-icon "more_horiz" at bounding box center [700, 564] width 23 height 23
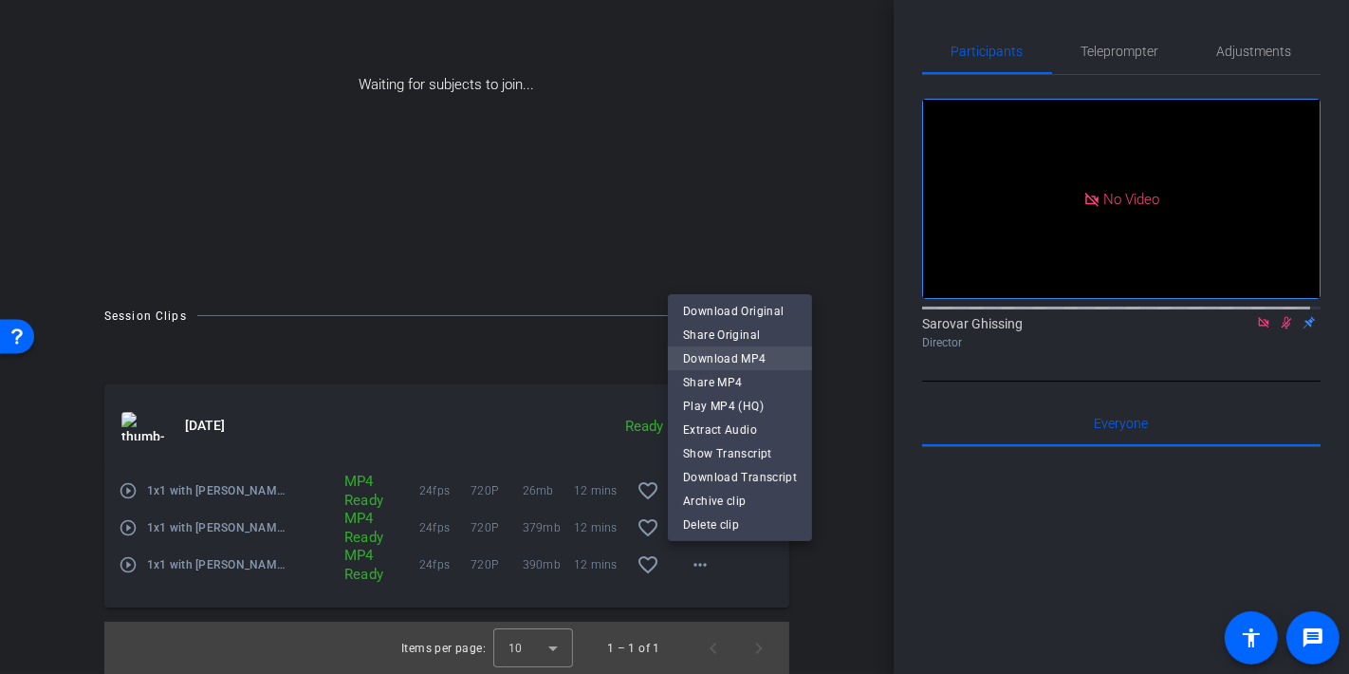
click at [733, 352] on span "Download MP4" at bounding box center [740, 358] width 114 height 23
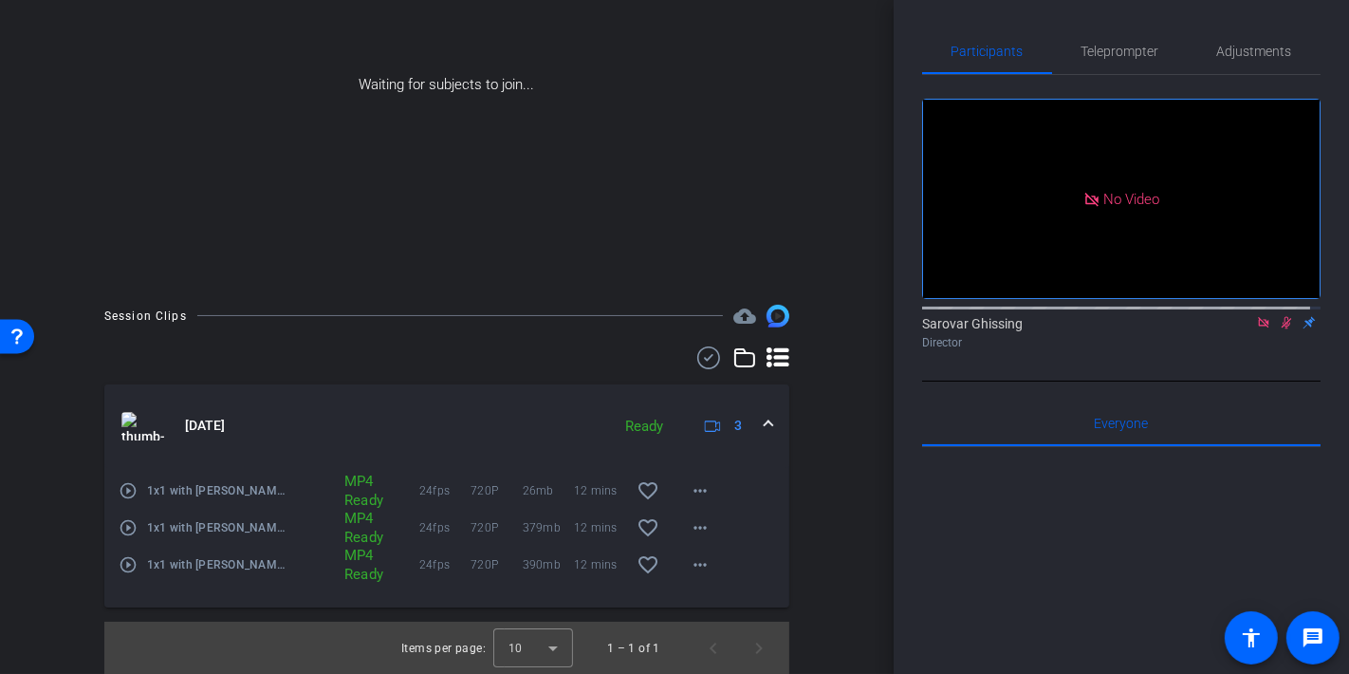
drag, startPoint x: 664, startPoint y: 107, endPoint x: 662, endPoint y: 87, distance: 20.0
click at [661, 104] on div "Waiting for subjects to join..." at bounding box center [446, 84] width 799 height 401
